Goal: Task Accomplishment & Management: Manage account settings

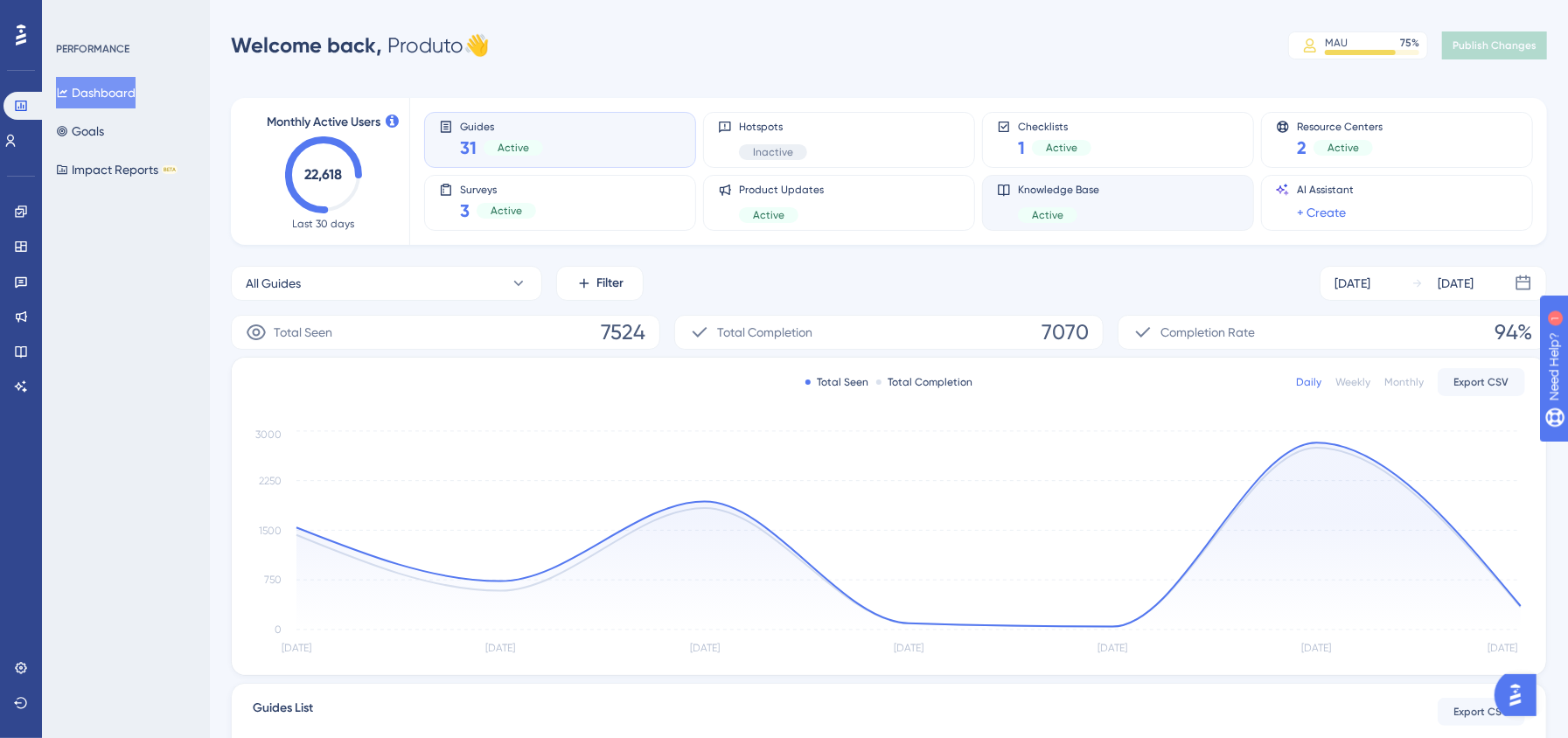
drag, startPoint x: 984, startPoint y: 169, endPoint x: 1005, endPoint y: 183, distance: 25.2
click at [994, 71] on div "Performance Users Engagement Widgets Feedback Product Updates Knowledge Base AI…" at bounding box center [889, 566] width 1358 height 1077
click at [28, 210] on link at bounding box center [20, 211] width 14 height 28
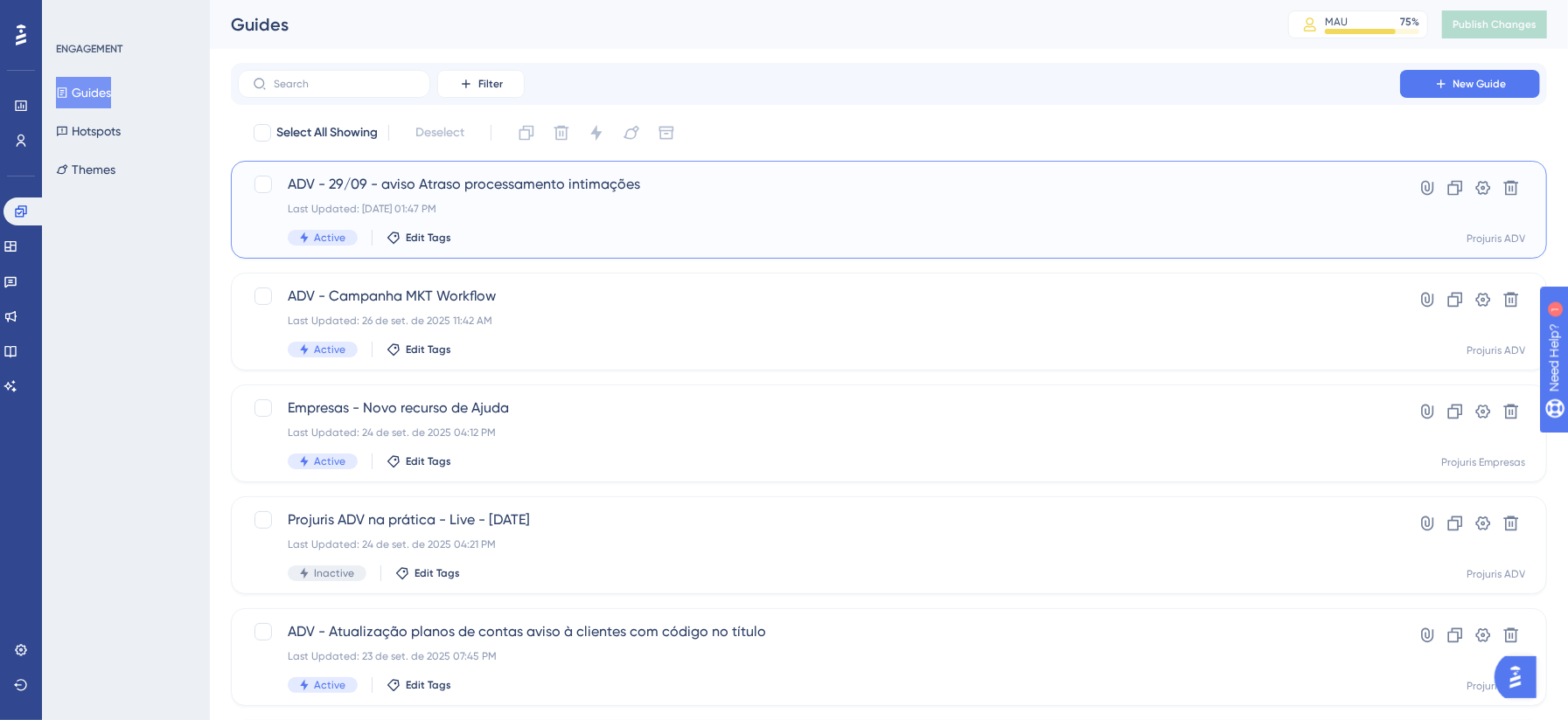
click at [703, 221] on div "ADV - 29/09 - aviso Atraso processamento intimações Last Updated: [DATE] 01:47 …" at bounding box center [819, 209] width 1062 height 72
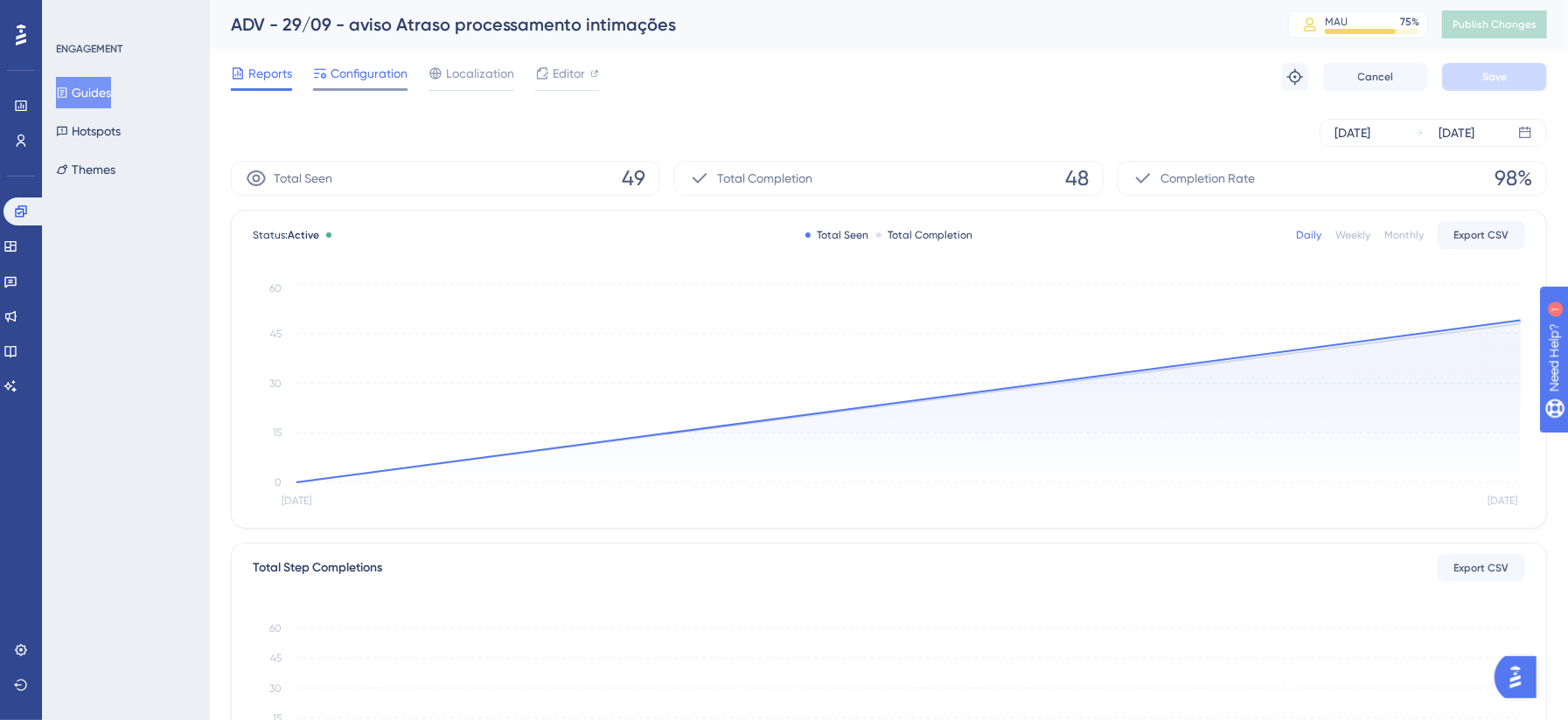
click at [388, 80] on span "Configuration" at bounding box center [368, 73] width 77 height 21
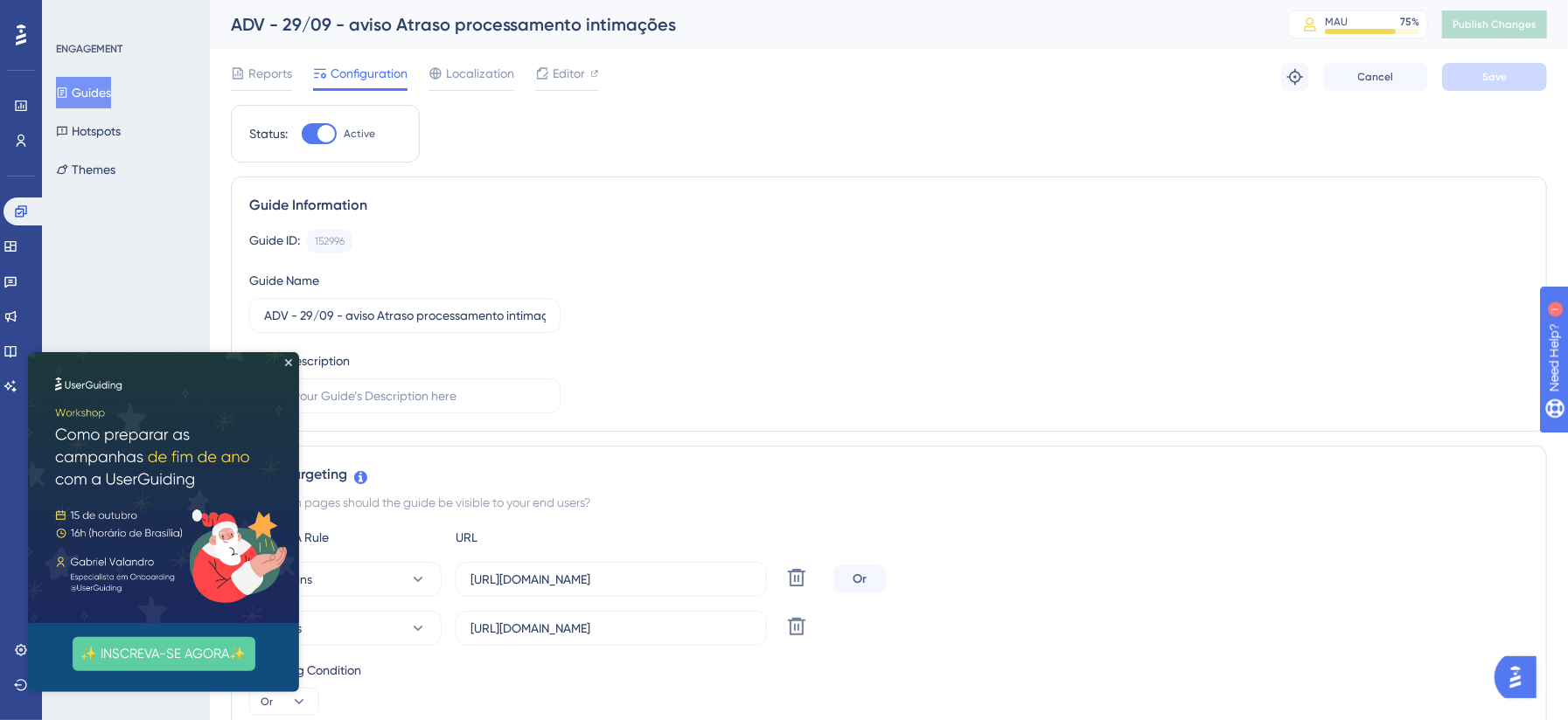
click at [324, 136] on div at bounding box center [326, 133] width 17 height 17
click at [302, 135] on input "Active" at bounding box center [301, 134] width 1 height 1
checkbox input "false"
click at [1492, 75] on span "Save" at bounding box center [1493, 76] width 25 height 14
click at [1515, 15] on button "Publish Changes" at bounding box center [1493, 25] width 105 height 28
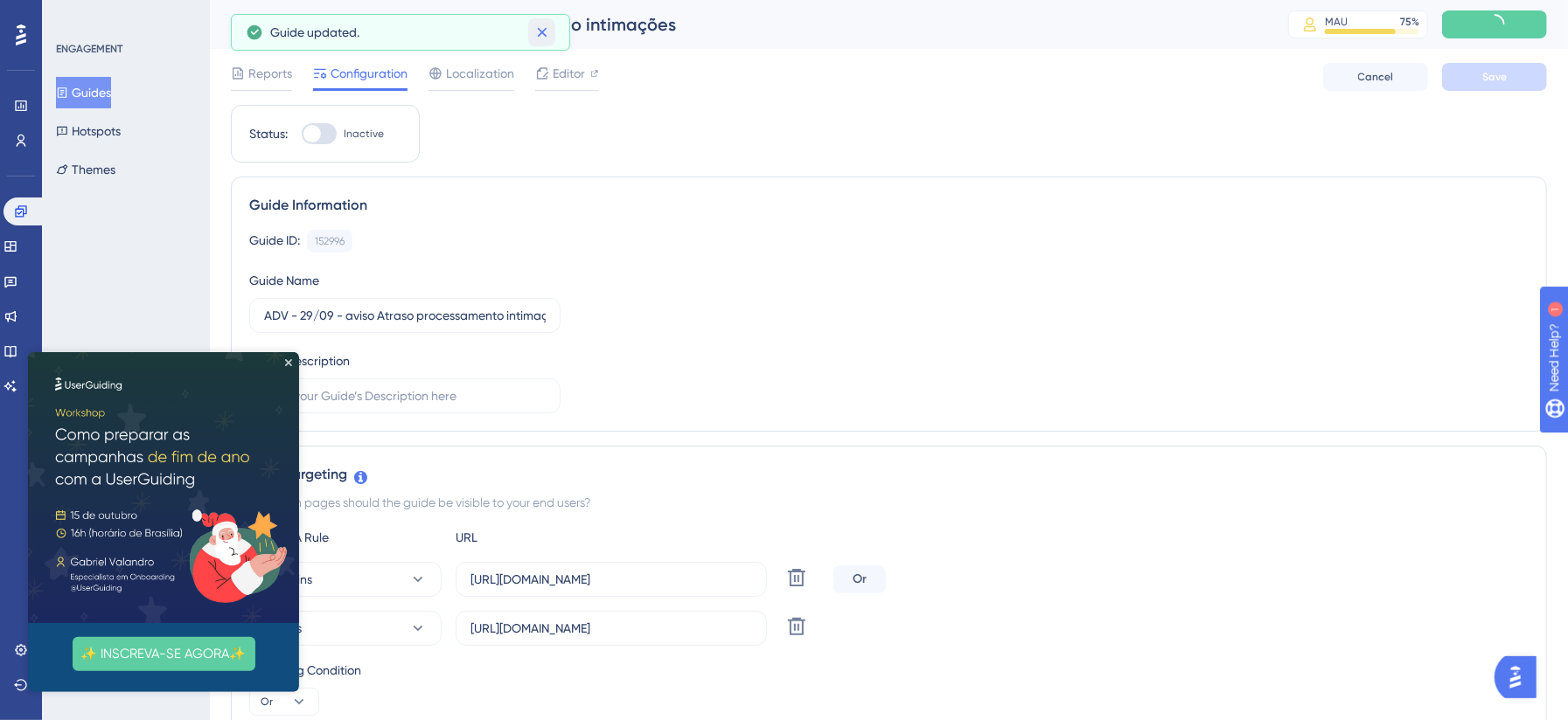
drag, startPoint x: 542, startPoint y: 30, endPoint x: 531, endPoint y: 35, distance: 12.1
click at [540, 32] on icon at bounding box center [541, 32] width 17 height 17
click at [267, 74] on span "Reports" at bounding box center [270, 73] width 44 height 21
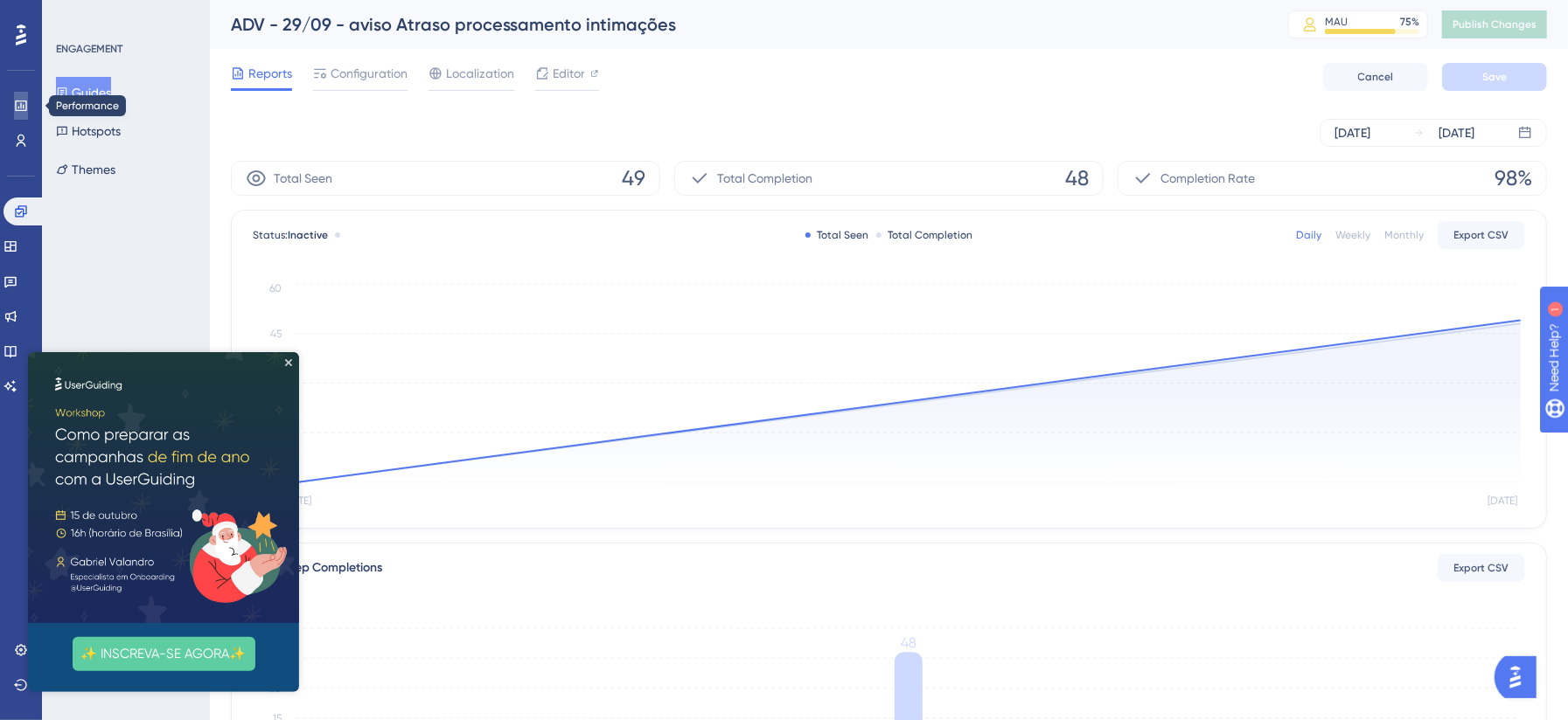
click at [21, 106] on icon at bounding box center [20, 106] width 11 height 11
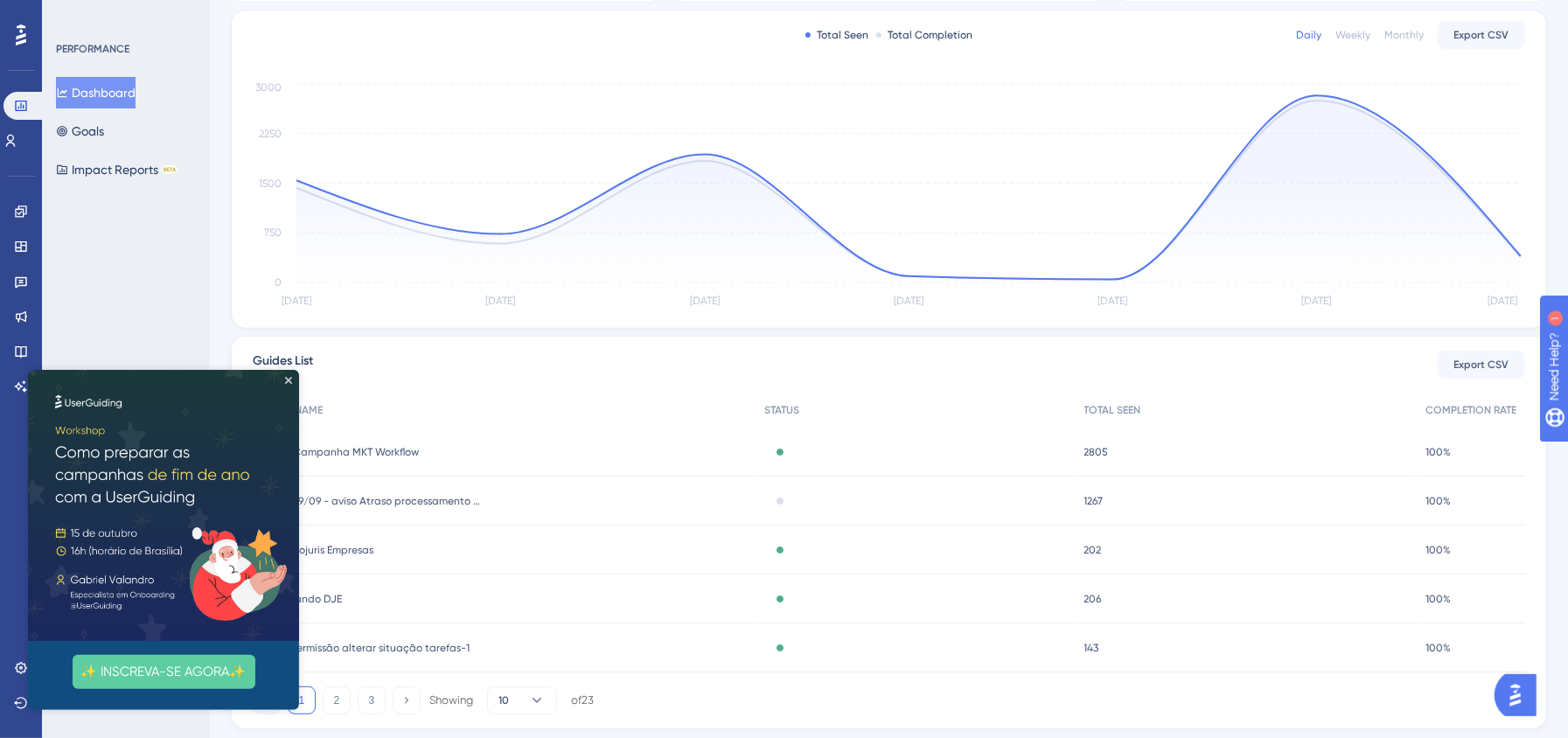
scroll to position [394, 0]
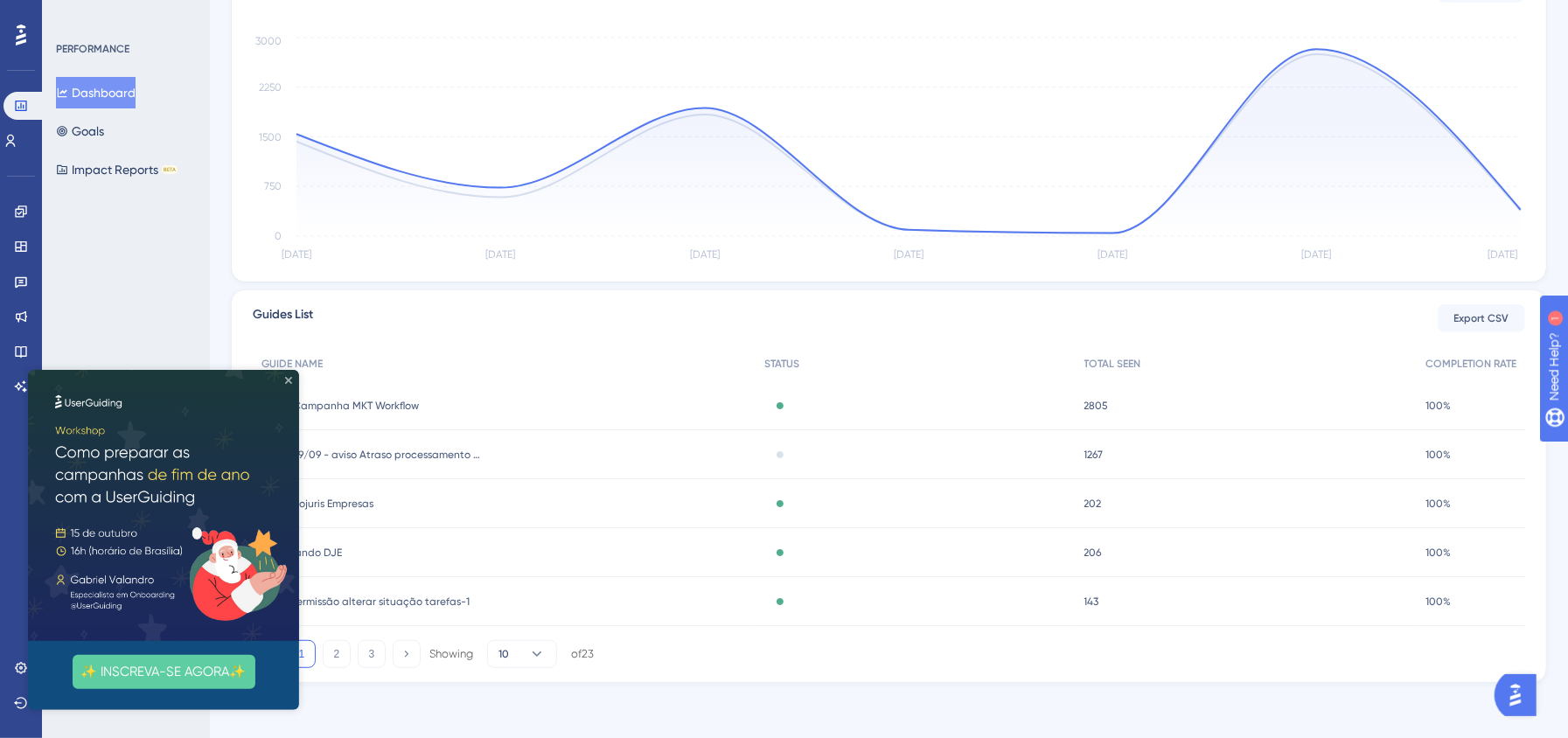
click at [288, 379] on icon "Close Preview" at bounding box center [288, 379] width 7 height 7
